Goal: Transaction & Acquisition: Subscribe to service/newsletter

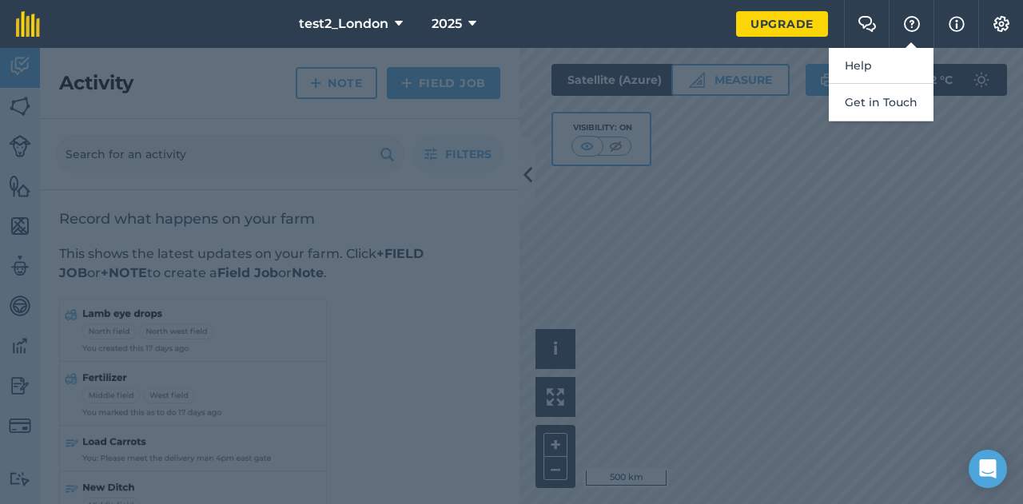
click at [958, 120] on div at bounding box center [511, 276] width 1023 height 456
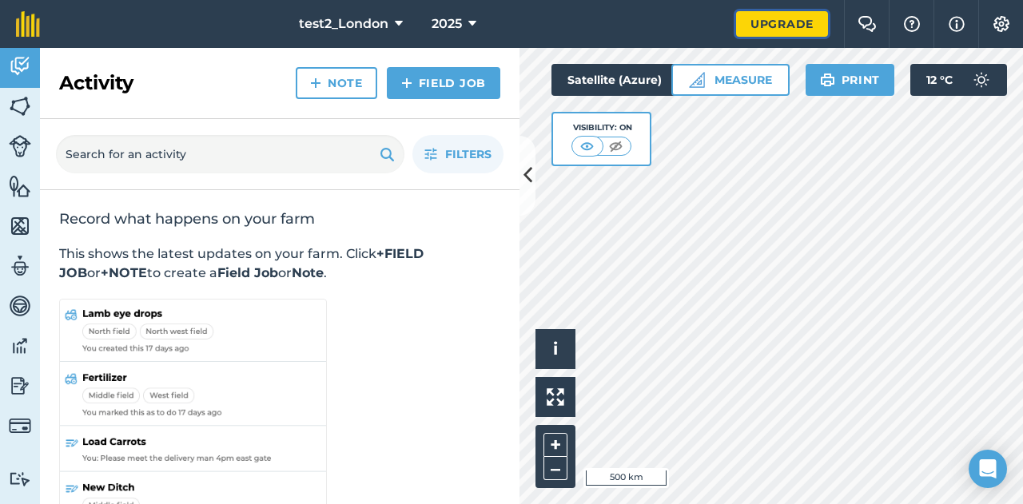
click at [762, 26] on link "Upgrade" at bounding box center [782, 24] width 92 height 26
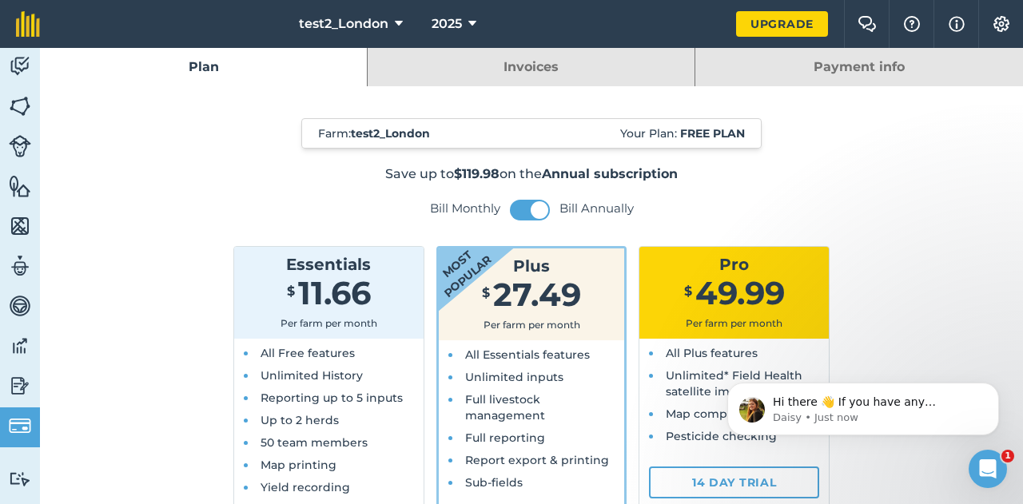
click at [829, 38] on header "test2_London 2025 Upgrade Farm Chat Help Info Settings" at bounding box center [511, 24] width 1023 height 48
click at [829, 56] on link "Payment info" at bounding box center [859, 67] width 328 height 38
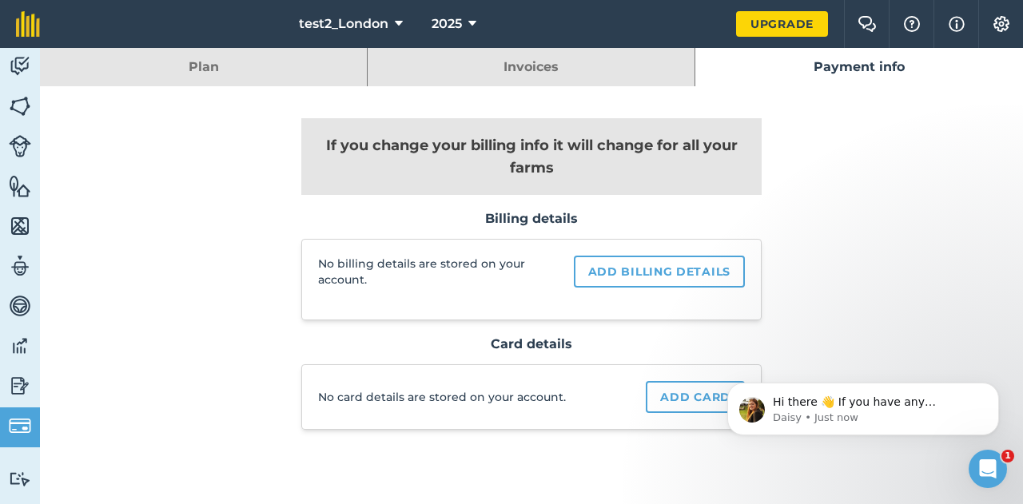
click at [635, 82] on link "Invoices" at bounding box center [531, 67] width 327 height 38
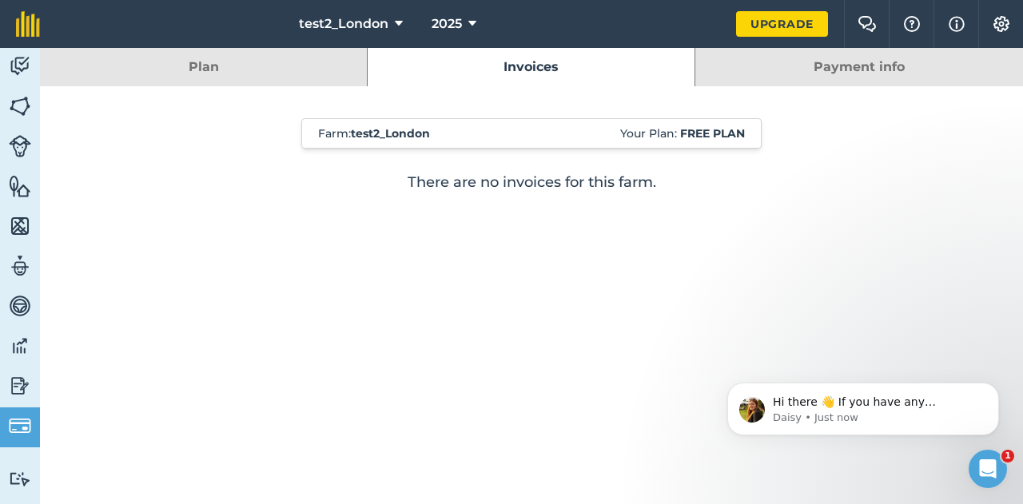
click at [257, 77] on link "Plan" at bounding box center [203, 67] width 327 height 38
